Goal: Task Accomplishment & Management: Use online tool/utility

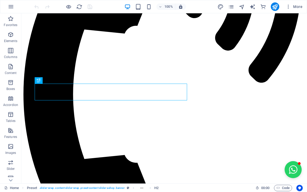
scroll to position [172, 0]
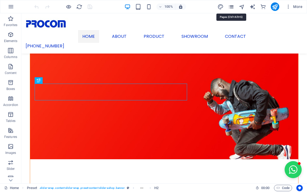
click at [232, 7] on icon "pages" at bounding box center [231, 7] width 6 height 6
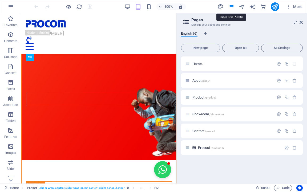
scroll to position [129, 0]
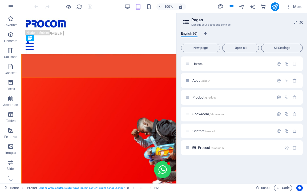
click at [246, 51] on button "Open all" at bounding box center [240, 48] width 37 height 9
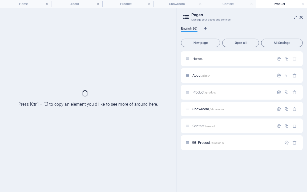
scroll to position [0, 0]
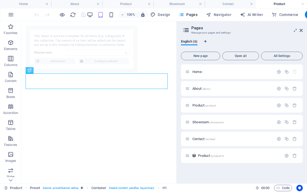
select select "66a34ebc4dd53a5e6c7c11f3"
